Goal: Task Accomplishment & Management: Manage account settings

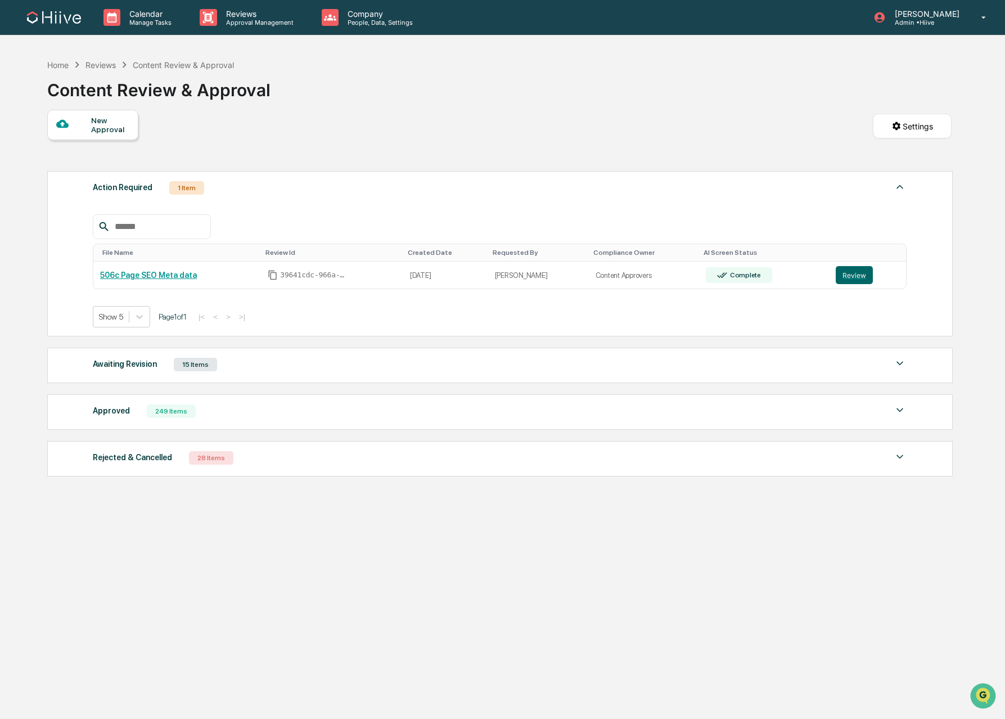
click at [143, 371] on div "Awaiting Revision" at bounding box center [125, 363] width 64 height 15
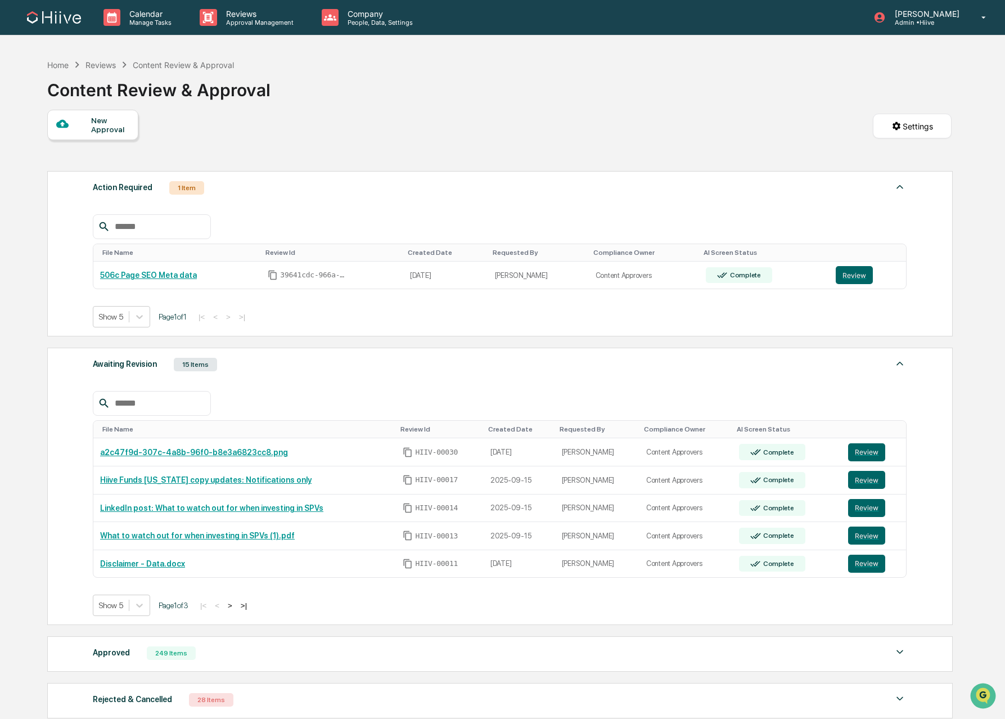
click at [594, 430] on div "Requested By" at bounding box center [596, 429] width 75 height 8
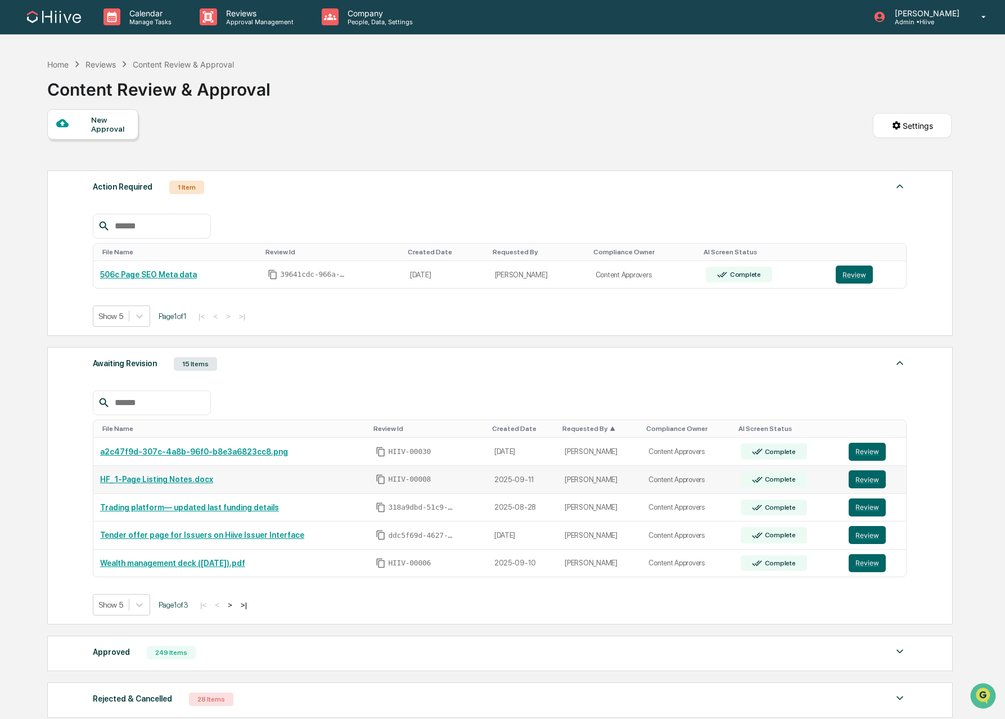
scroll to position [2, 0]
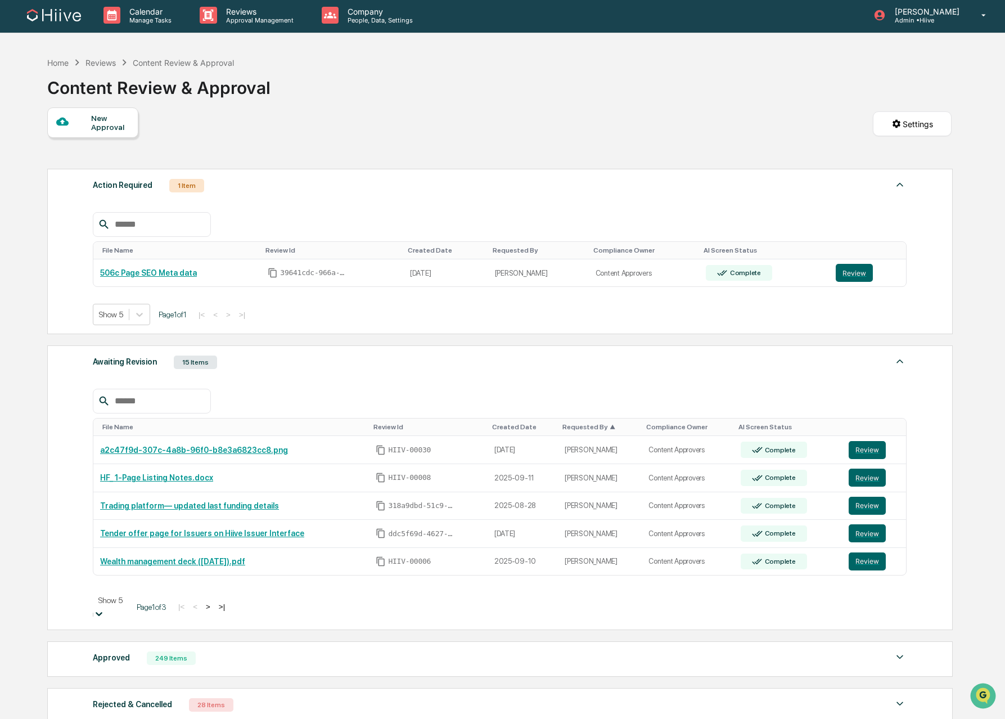
click at [105, 608] on icon at bounding box center [98, 613] width 11 height 11
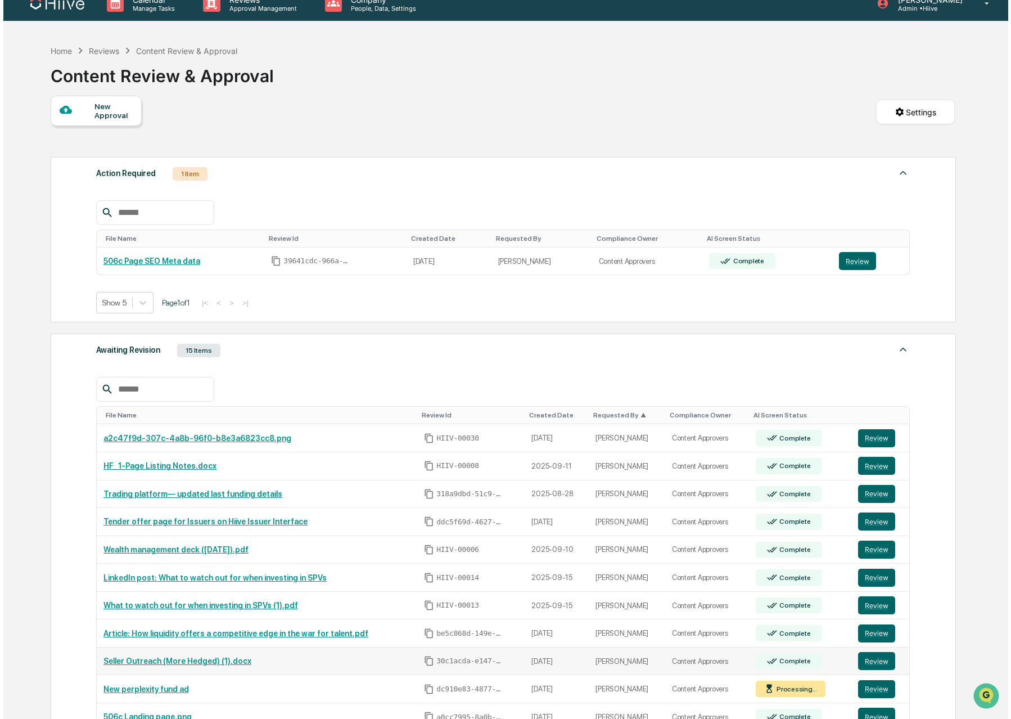
scroll to position [0, 0]
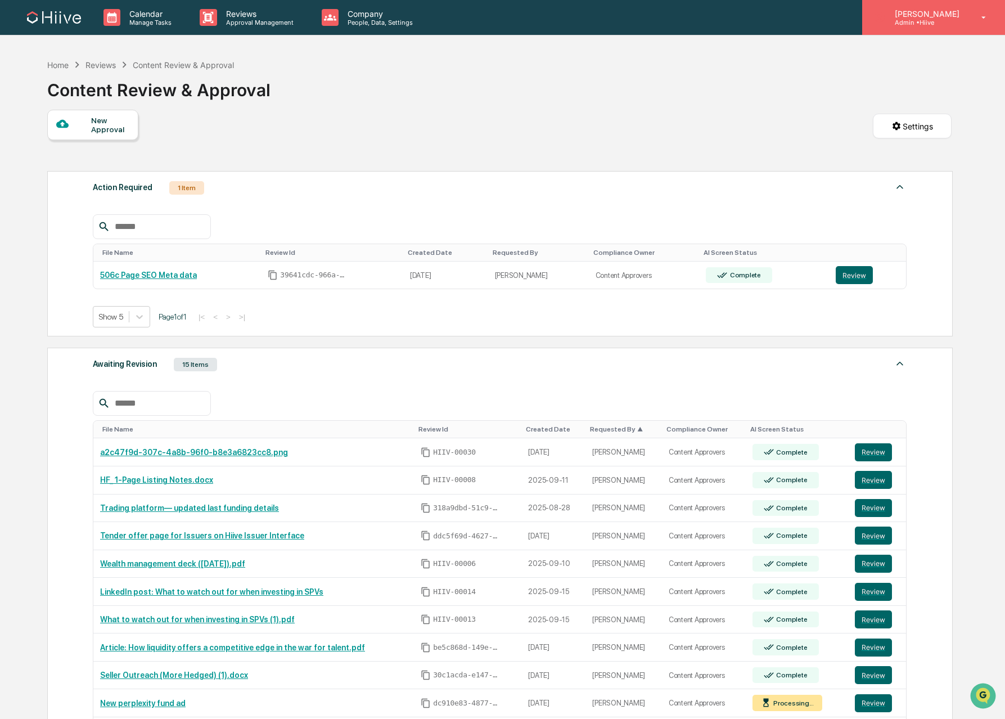
click at [901, 25] on p "Admin • Hiive" at bounding box center [925, 23] width 79 height 8
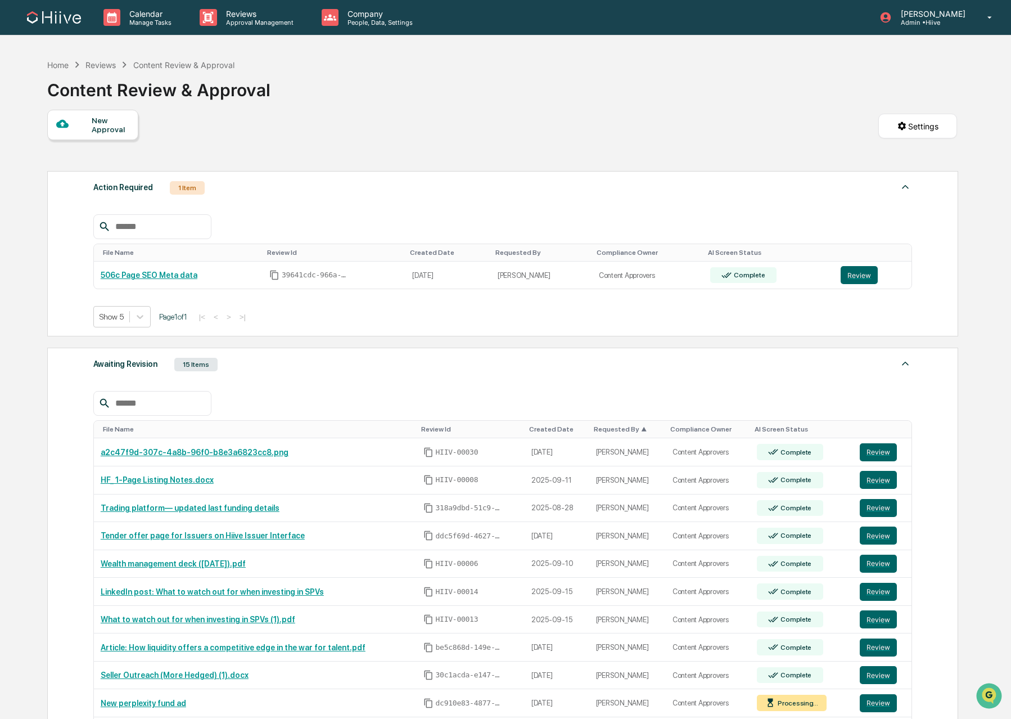
drag, startPoint x: 735, startPoint y: 108, endPoint x: 612, endPoint y: 114, distance: 123.3
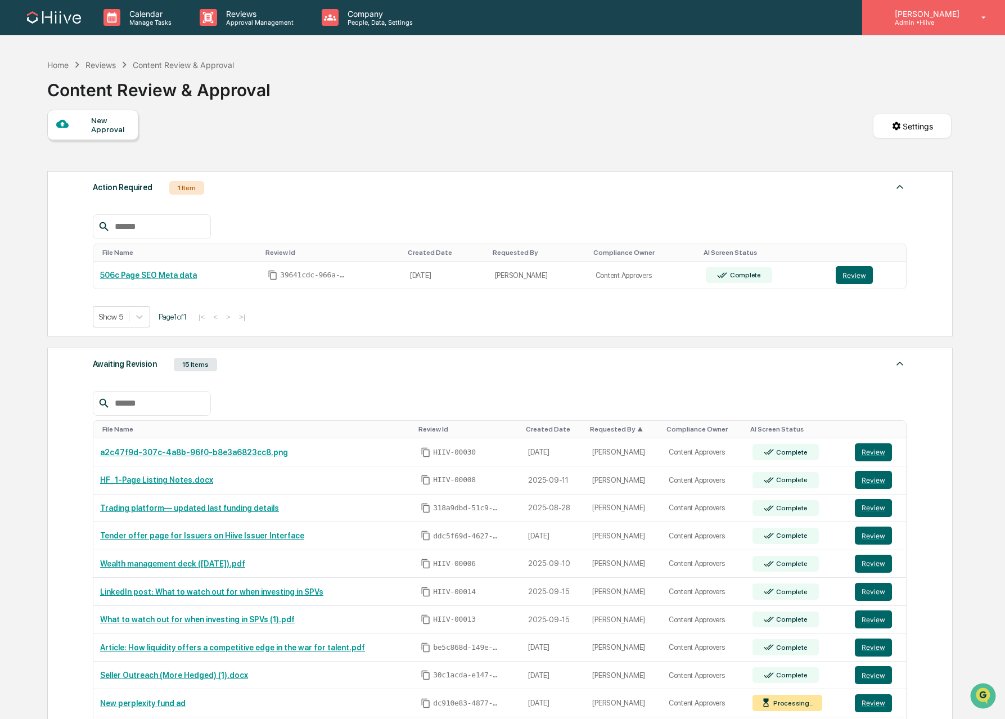
click at [943, 21] on p "Admin • Hiive" at bounding box center [925, 23] width 79 height 8
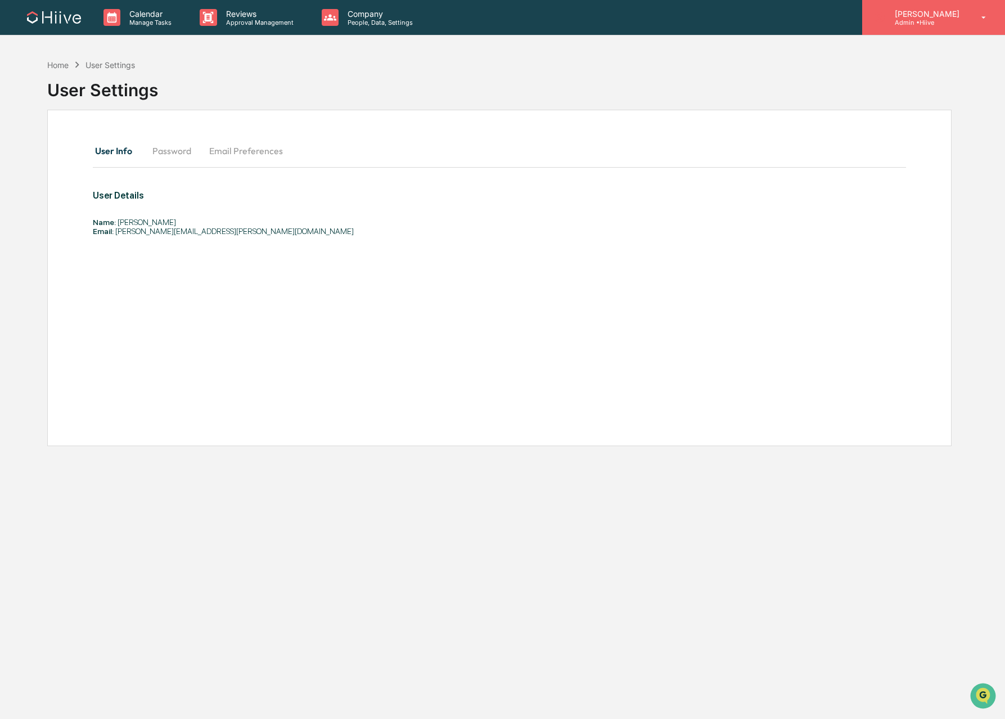
click at [962, 19] on p "Admin • Hiive" at bounding box center [925, 23] width 79 height 8
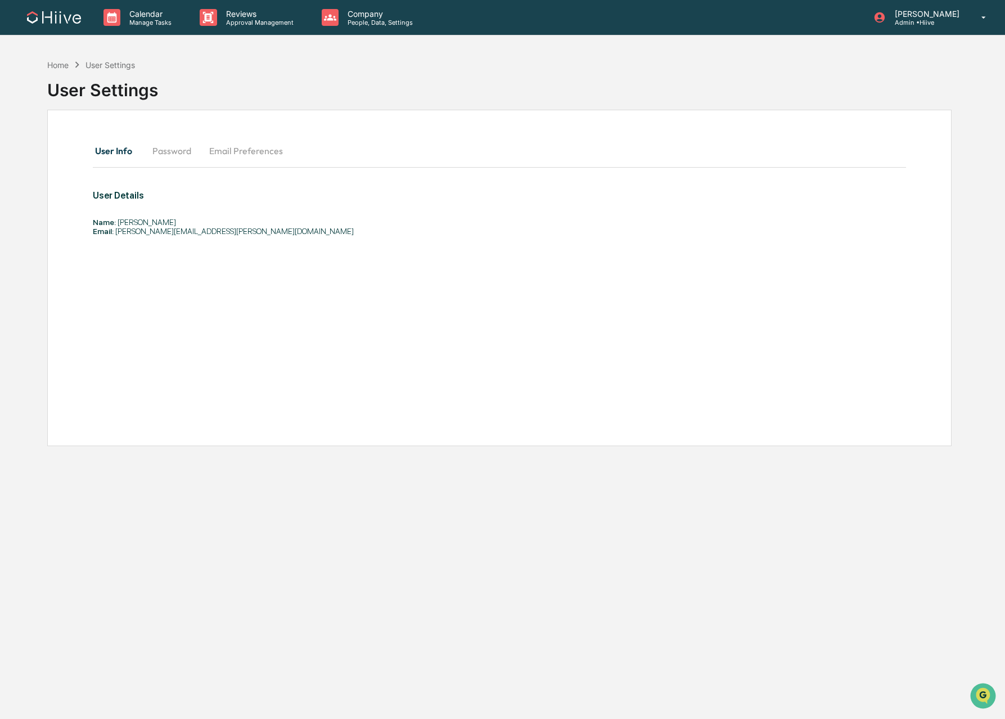
click at [363, 26] on div "Company People, Data, Settings" at bounding box center [372, 17] width 119 height 35
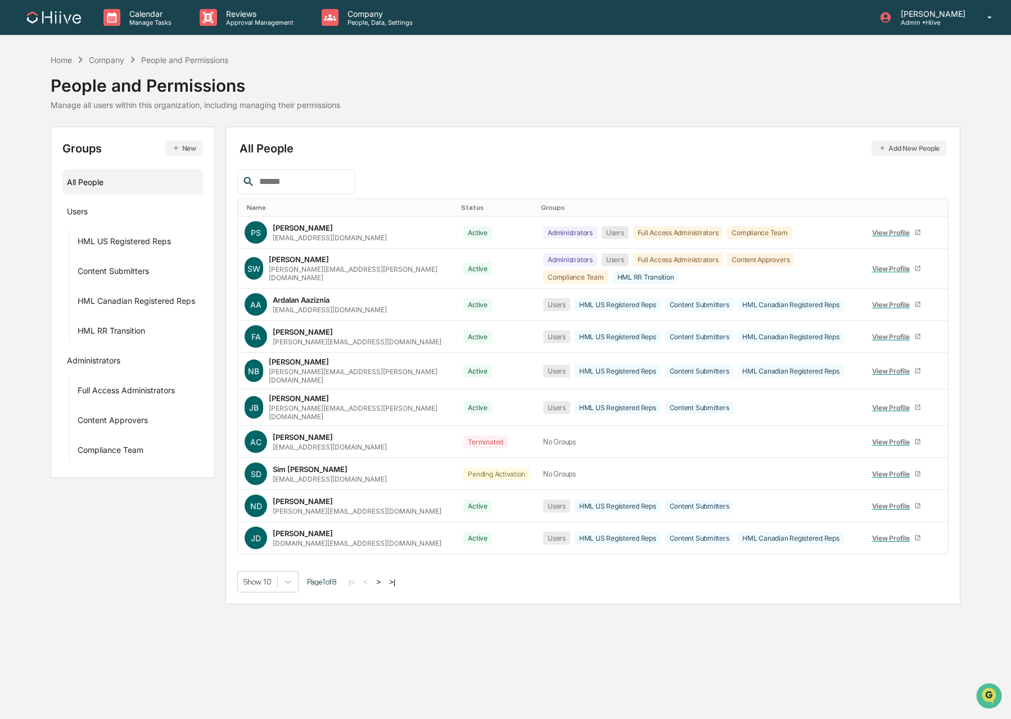
click at [287, 179] on input "text" at bounding box center [303, 181] width 96 height 15
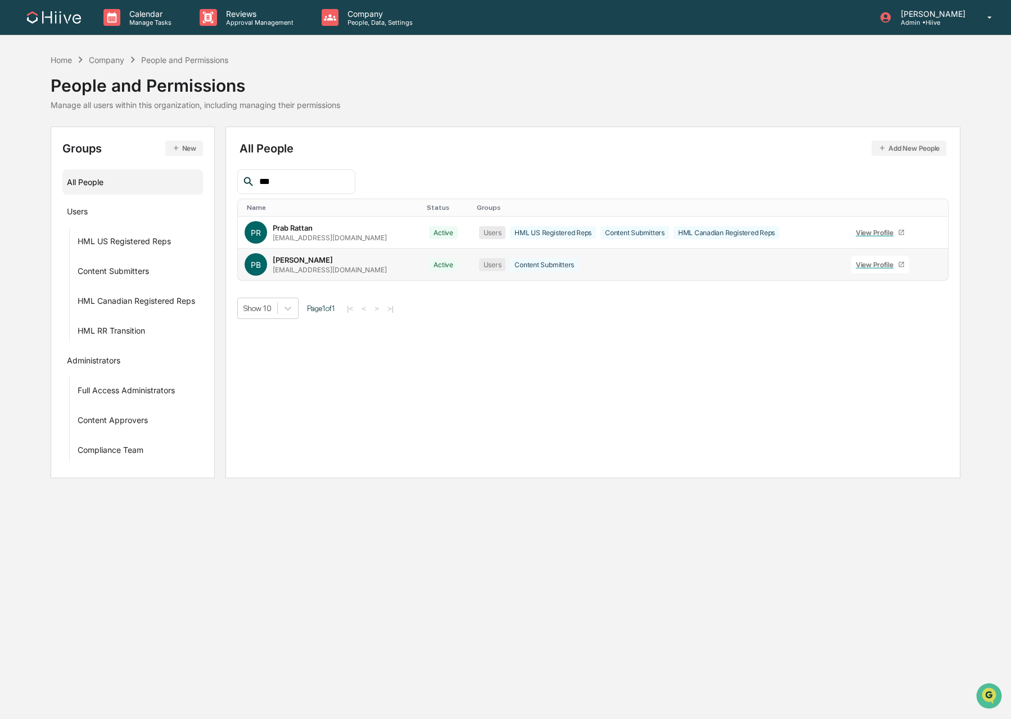
type input "***"
click at [936, 267] on icon at bounding box center [936, 267] width 0 height 0
click at [891, 308] on div "Change Status" at bounding box center [880, 302] width 93 height 13
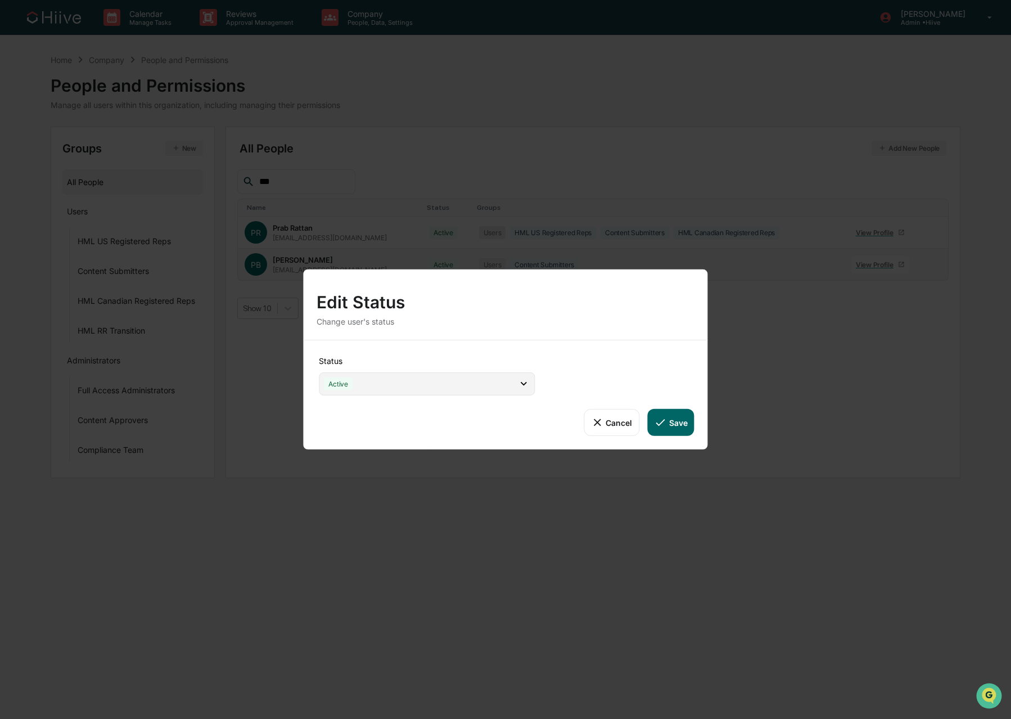
click at [520, 381] on icon at bounding box center [523, 383] width 12 height 12
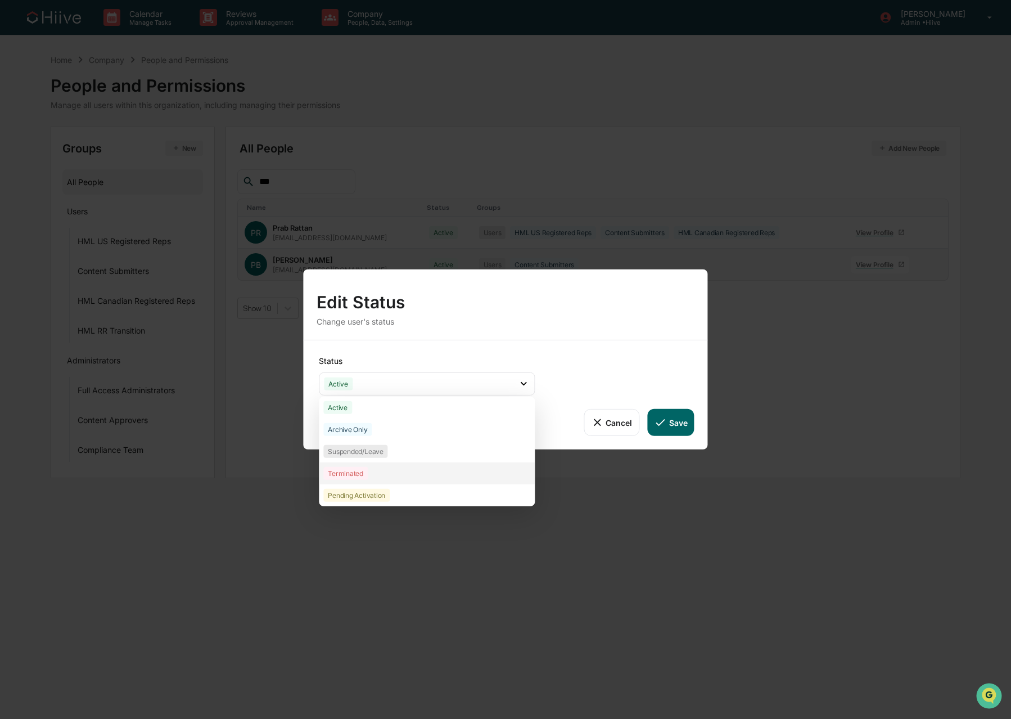
click at [377, 473] on div "Terminated" at bounding box center [427, 473] width 216 height 22
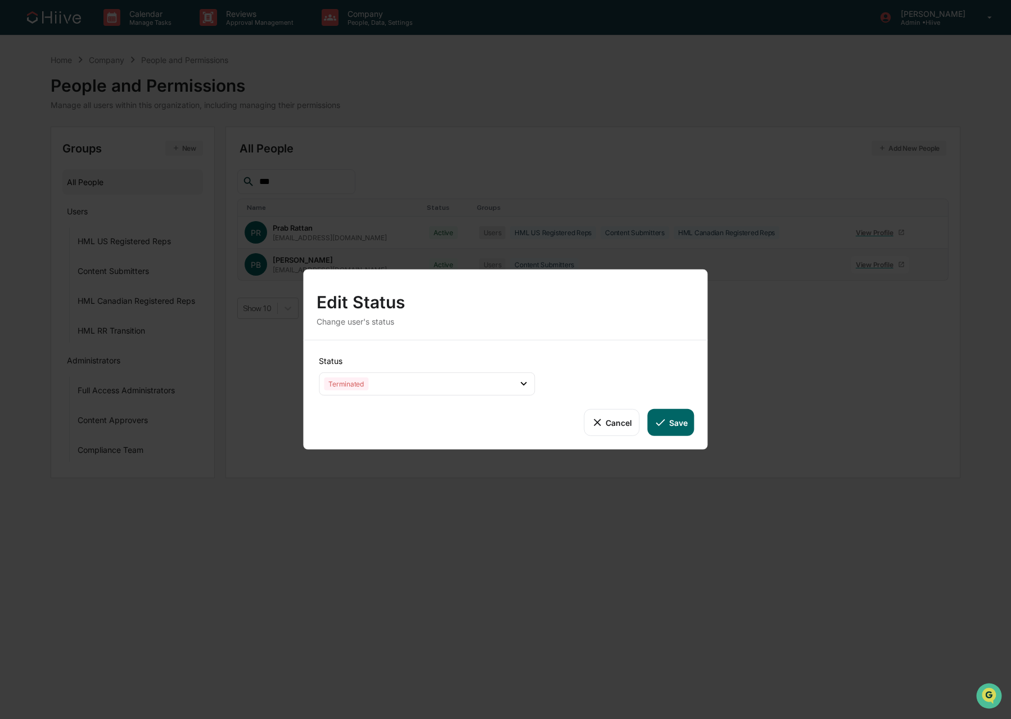
click at [663, 418] on icon at bounding box center [660, 422] width 12 height 12
